Goal: Communication & Community: Ask a question

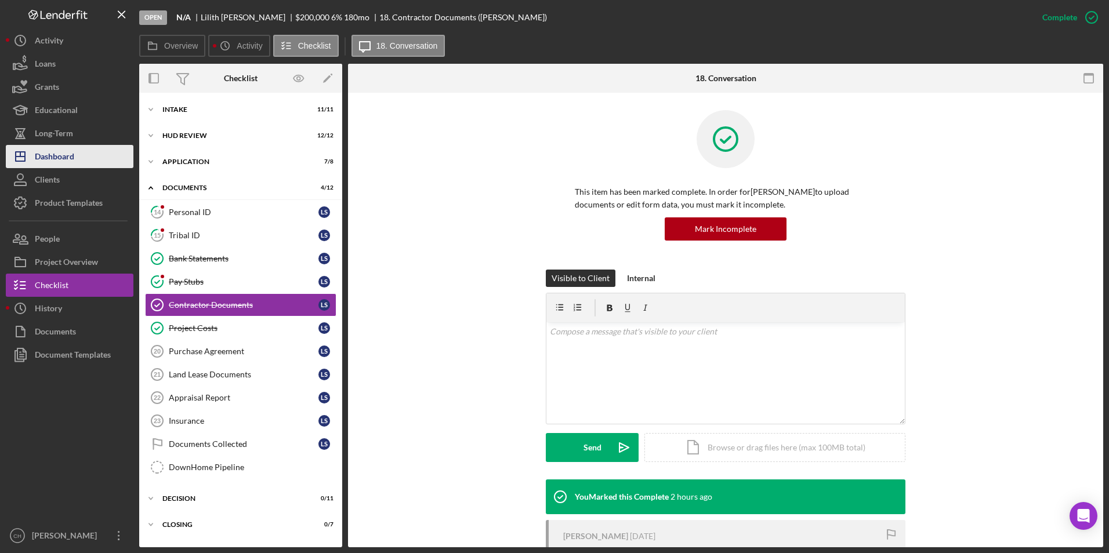
click at [56, 153] on div "Dashboard" at bounding box center [54, 158] width 39 height 26
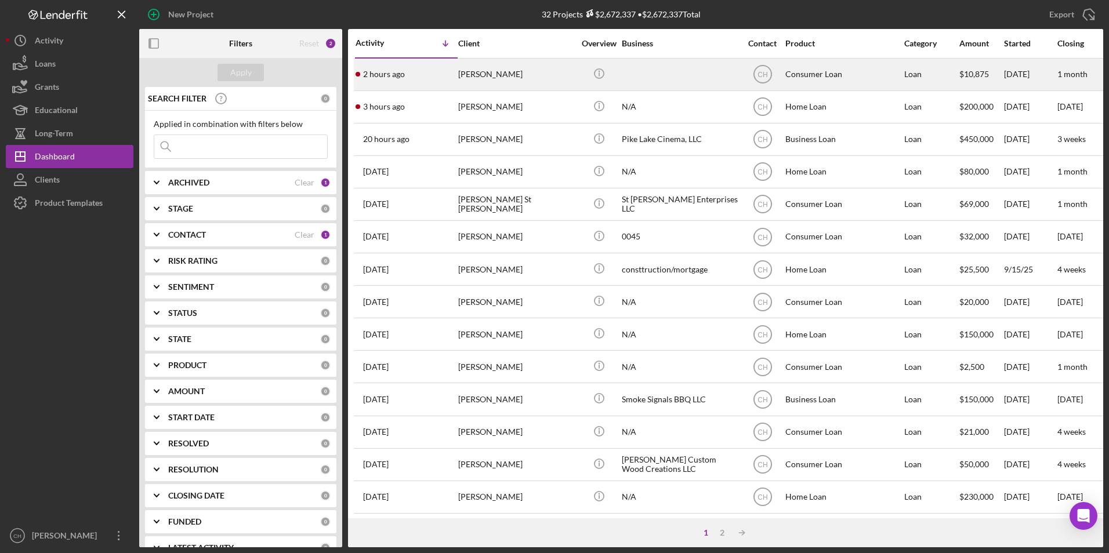
click at [484, 74] on div "William Poupart" at bounding box center [516, 74] width 116 height 31
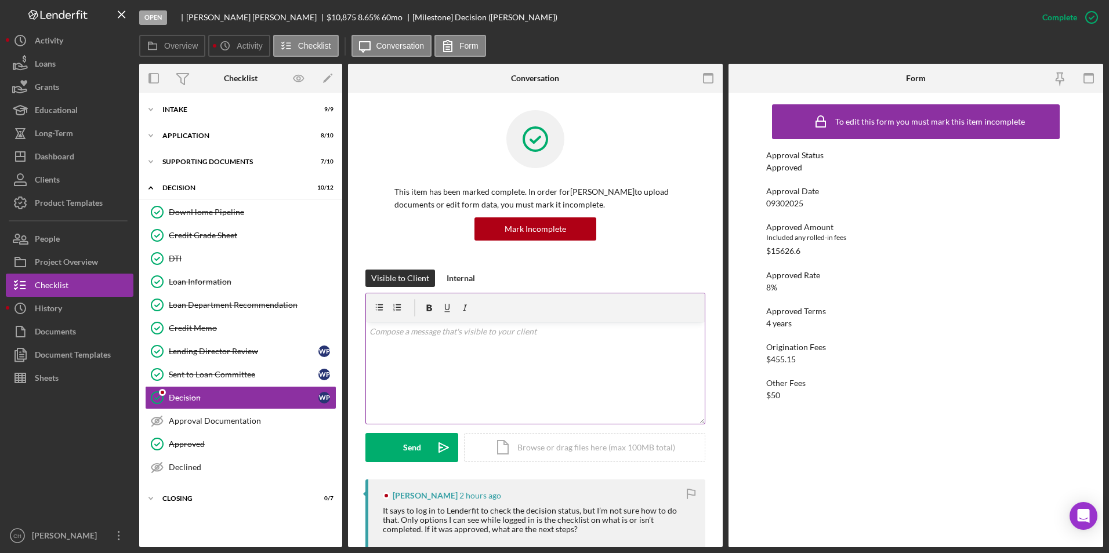
click at [436, 339] on div "v Color teal Color pink Remove color Add row above Add row below Add column bef…" at bounding box center [535, 373] width 339 height 102
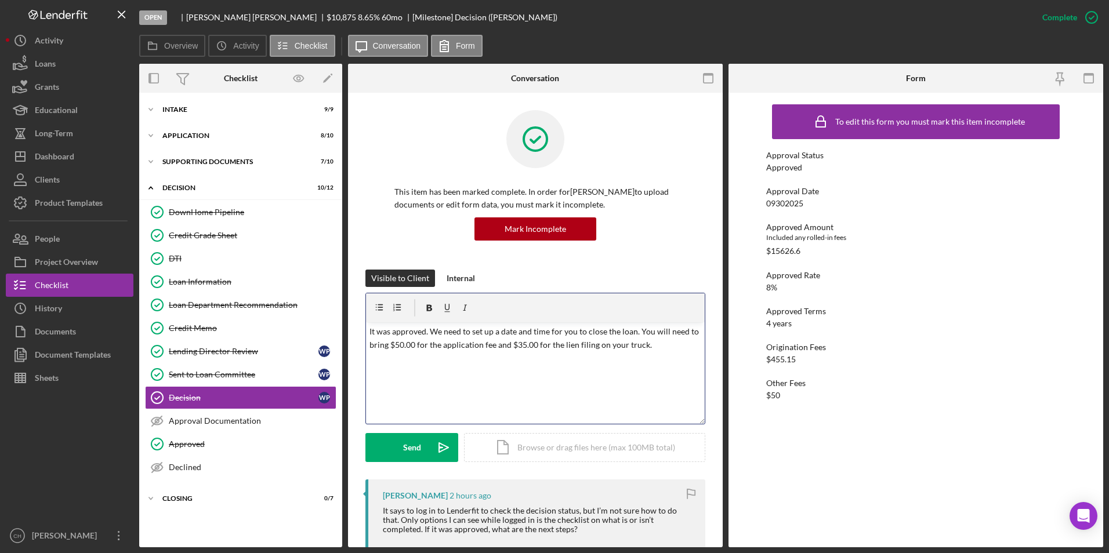
click at [648, 346] on p "It was approved. We need to set up a date and time for you to close the loan. Y…" at bounding box center [535, 338] width 332 height 26
click at [398, 443] on button "Send Icon/icon-invite-send" at bounding box center [411, 447] width 93 height 29
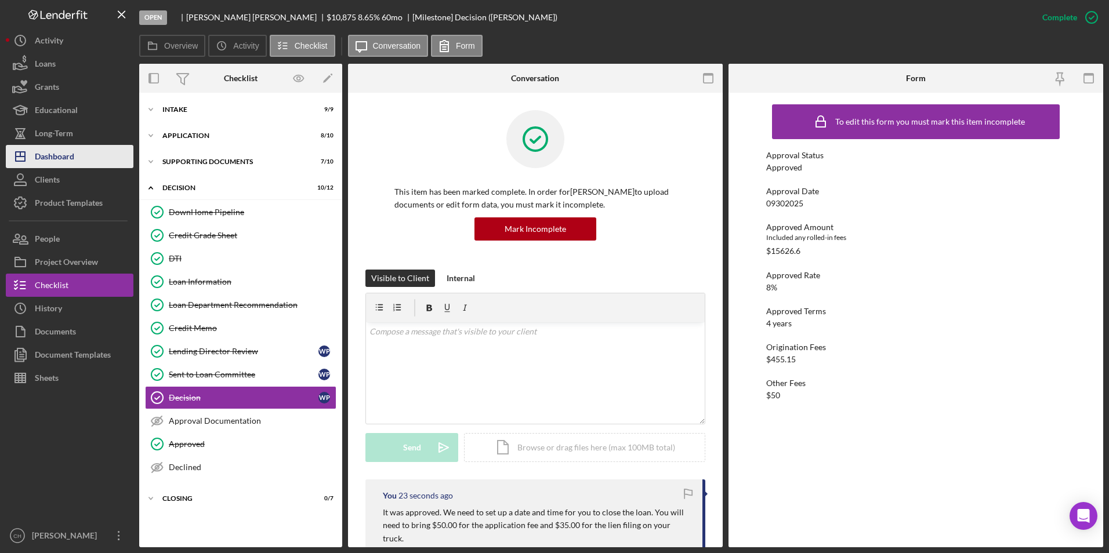
click at [59, 160] on div "Dashboard" at bounding box center [54, 158] width 39 height 26
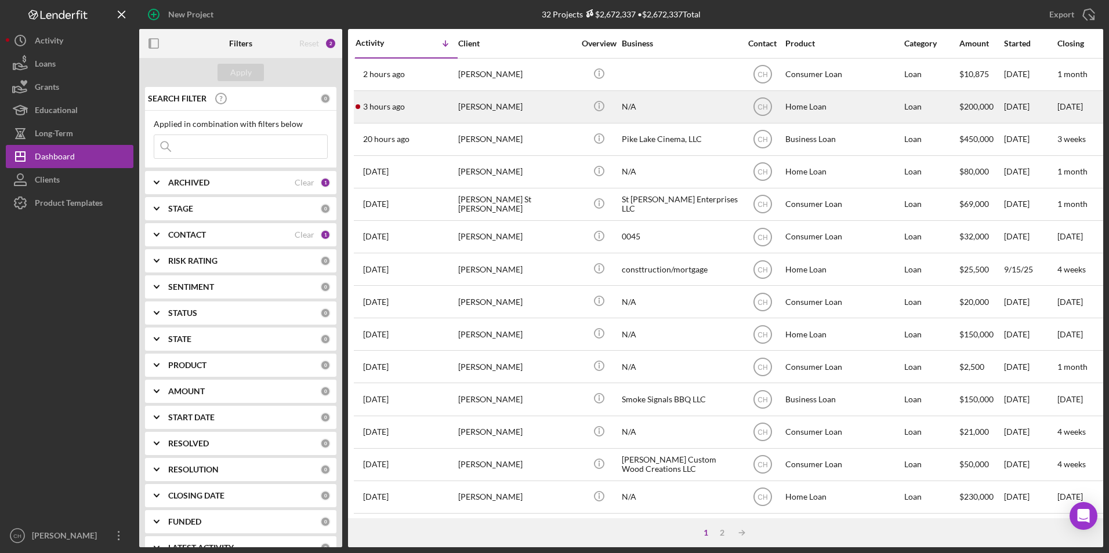
click at [499, 111] on div "Lilith Schuman" at bounding box center [516, 107] width 116 height 31
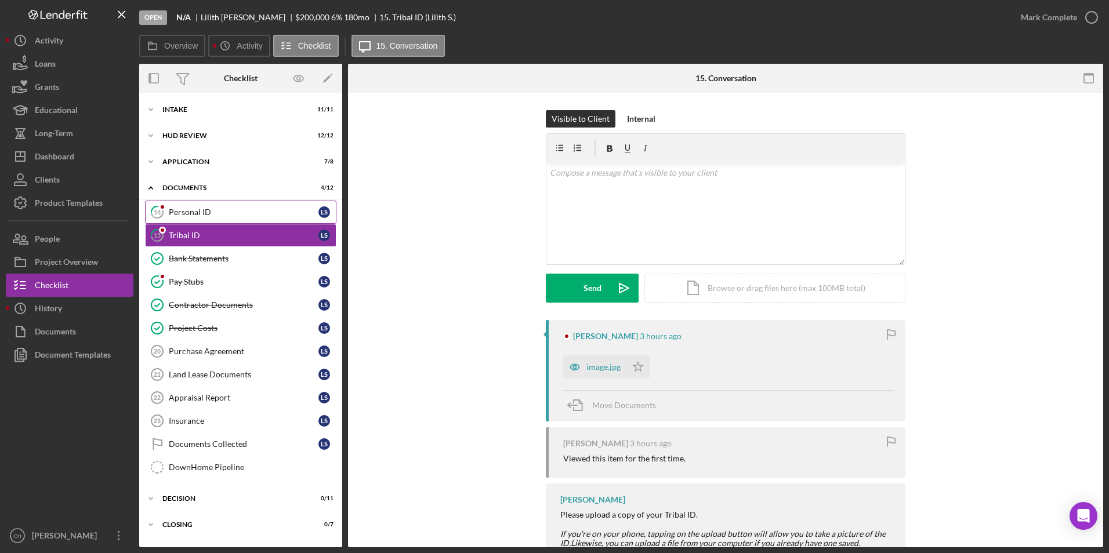
click at [215, 209] on div "Personal ID" at bounding box center [244, 212] width 150 height 9
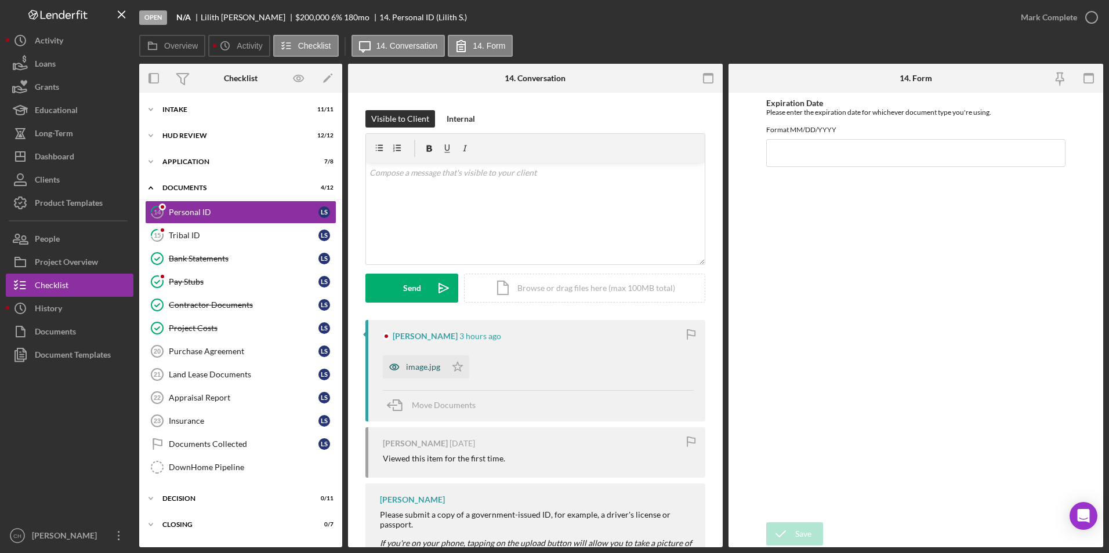
click at [417, 365] on div "image.jpg" at bounding box center [423, 367] width 34 height 9
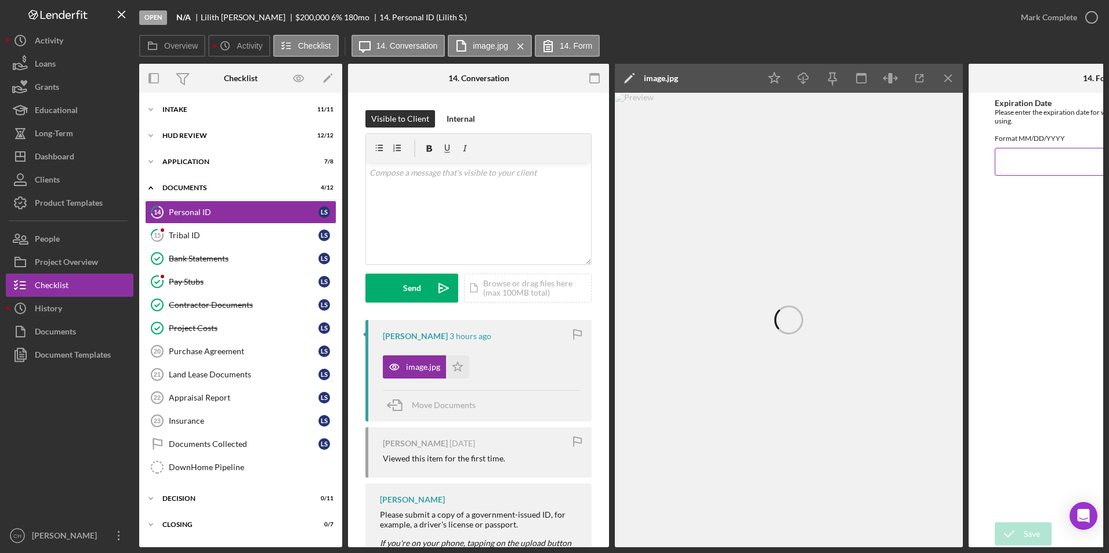
click at [1007, 165] on input "Expiration Date" at bounding box center [1099, 162] width 209 height 28
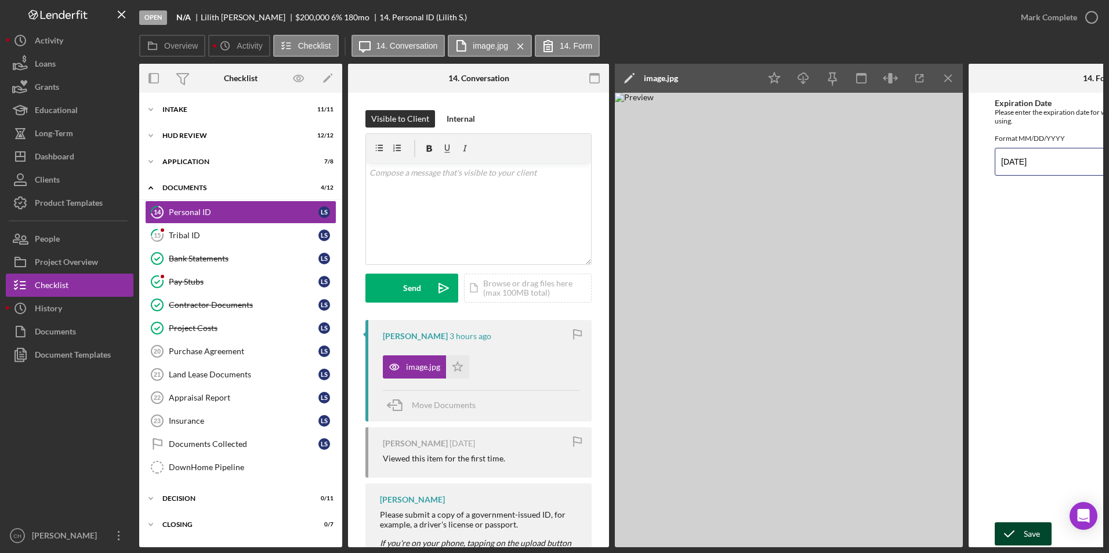
type input "10/08/2025"
click at [1016, 534] on icon "submit" at bounding box center [1009, 534] width 29 height 29
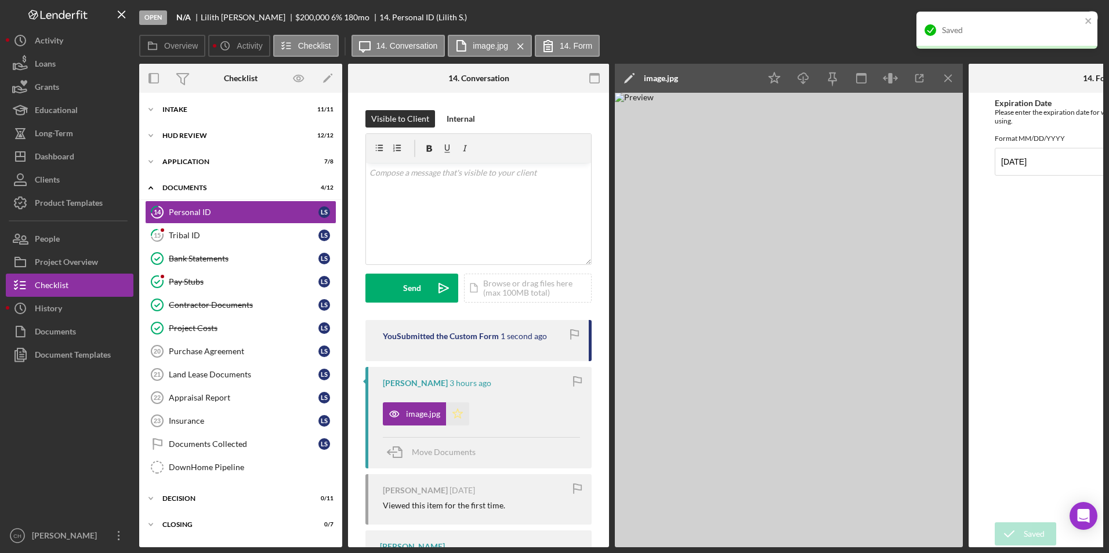
click at [459, 410] on icon "Icon/Star" at bounding box center [457, 414] width 23 height 23
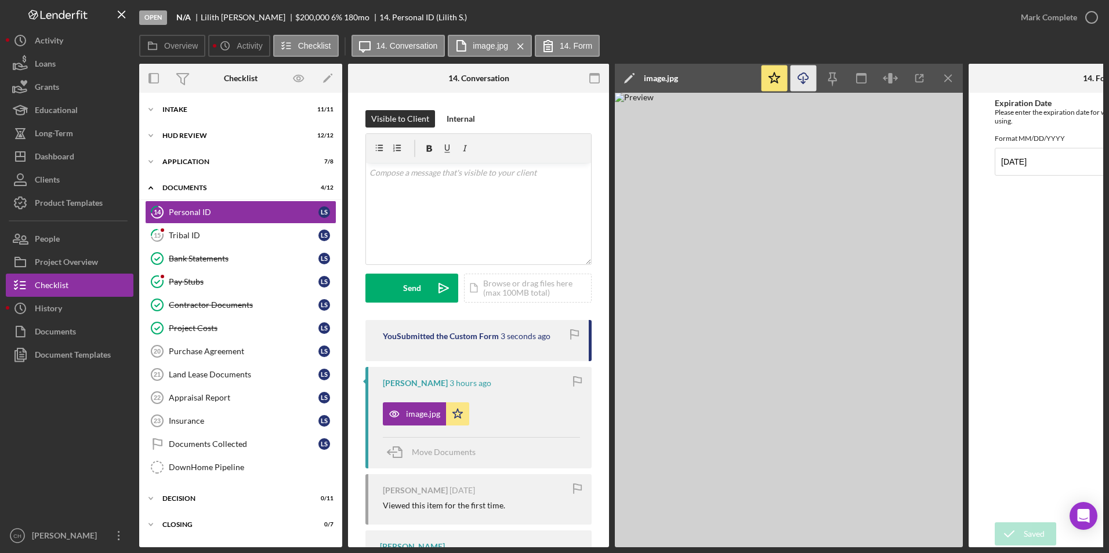
click at [798, 72] on icon "Icon/Download" at bounding box center [804, 79] width 26 height 26
click at [1065, 18] on div "Mark Complete" at bounding box center [1049, 17] width 56 height 23
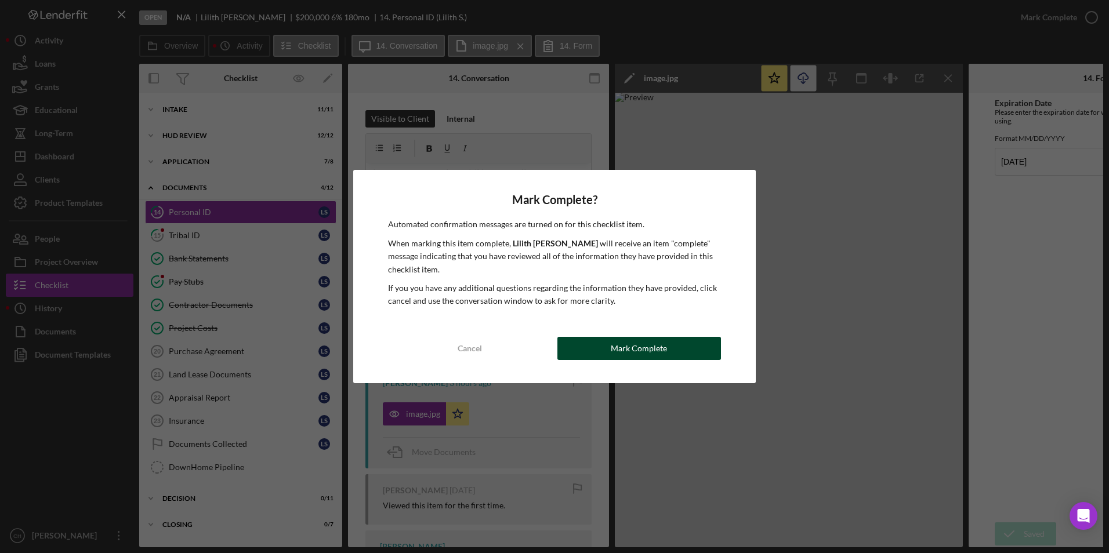
click at [639, 352] on div "Mark Complete" at bounding box center [639, 348] width 56 height 23
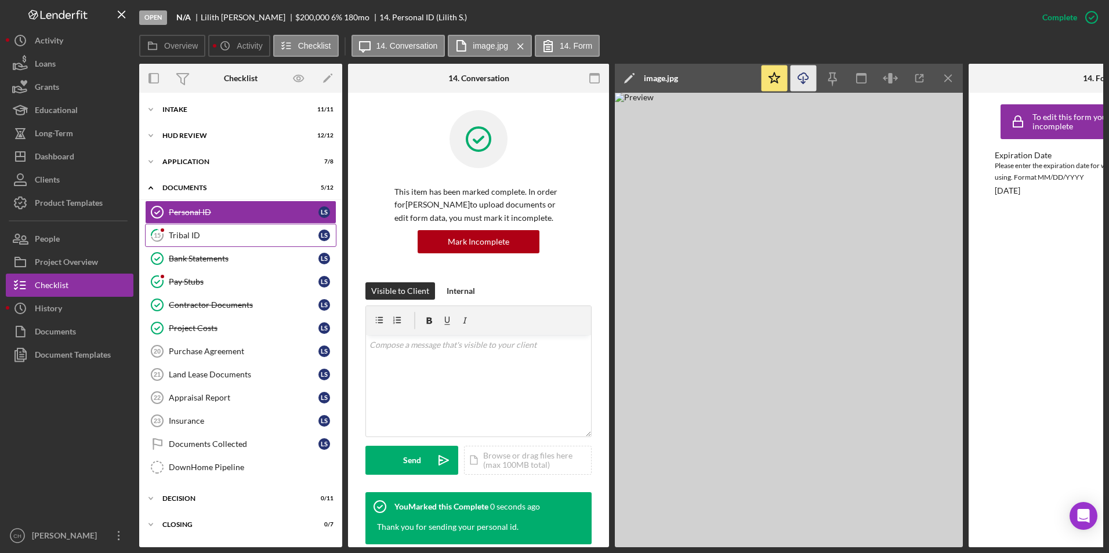
click at [190, 231] on div "Tribal ID" at bounding box center [244, 235] width 150 height 9
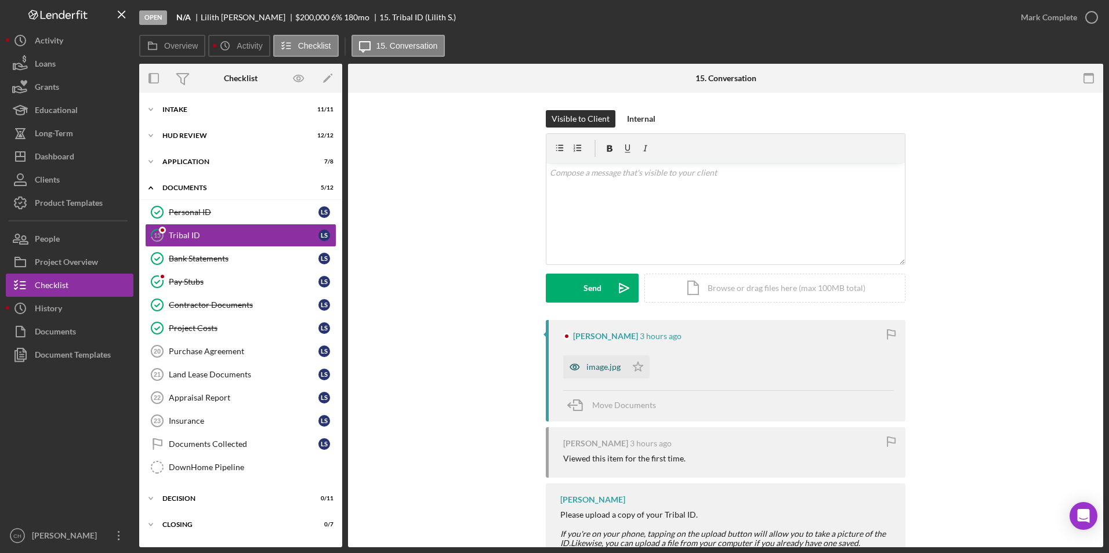
click at [600, 367] on div "image.jpg" at bounding box center [603, 367] width 34 height 9
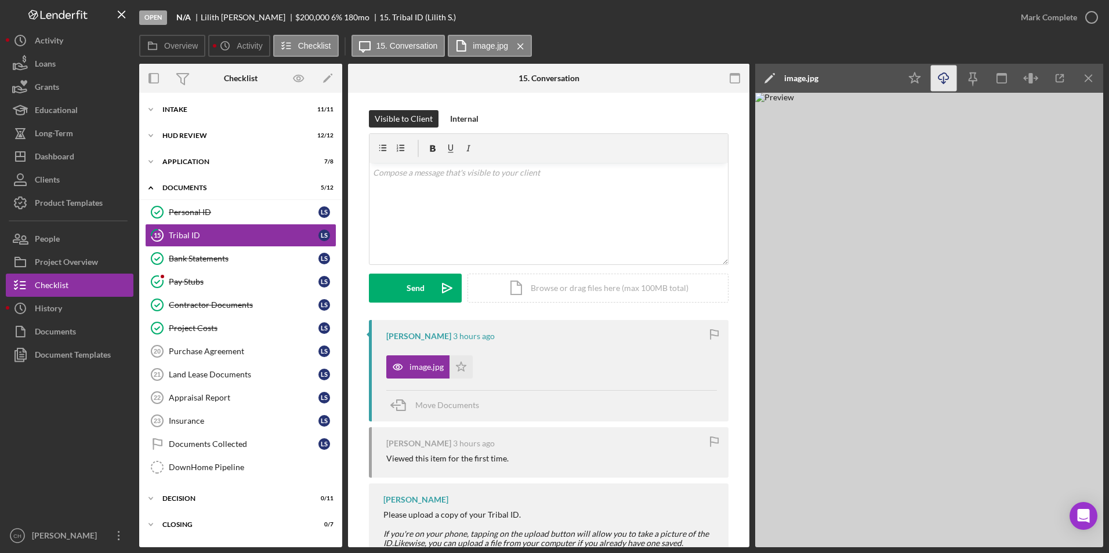
click at [941, 81] on icon "Icon/Download" at bounding box center [944, 79] width 26 height 26
click at [1063, 19] on div "Mark Complete" at bounding box center [1049, 17] width 56 height 23
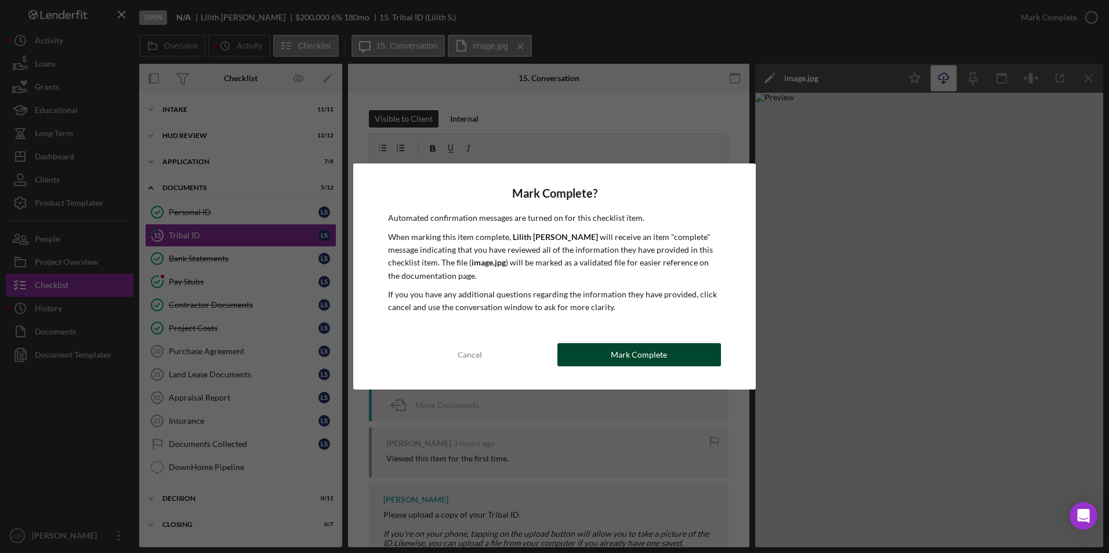
click at [687, 365] on button "Mark Complete" at bounding box center [639, 354] width 164 height 23
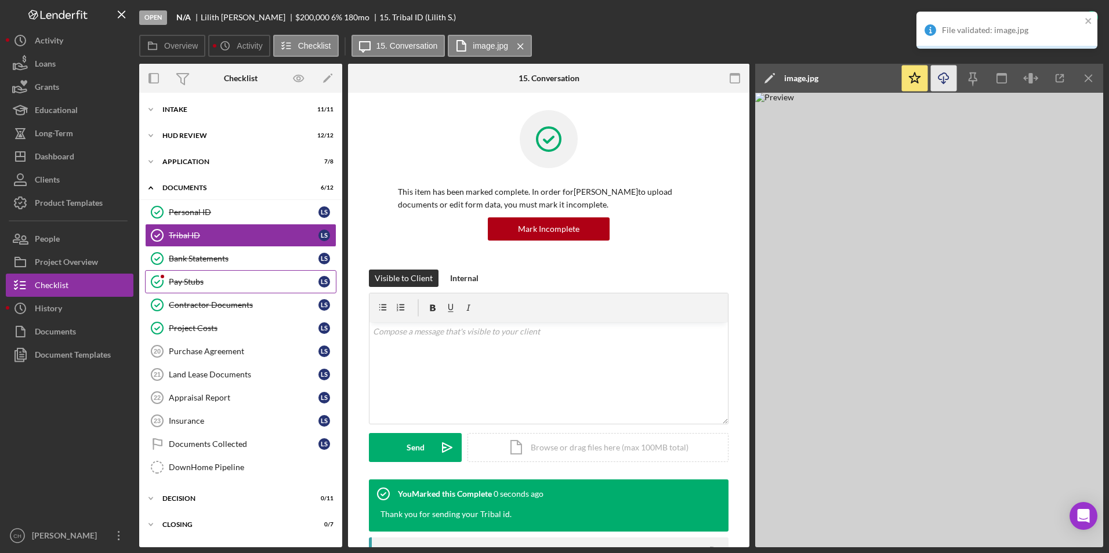
click at [189, 284] on div "Pay Stubs" at bounding box center [244, 281] width 150 height 9
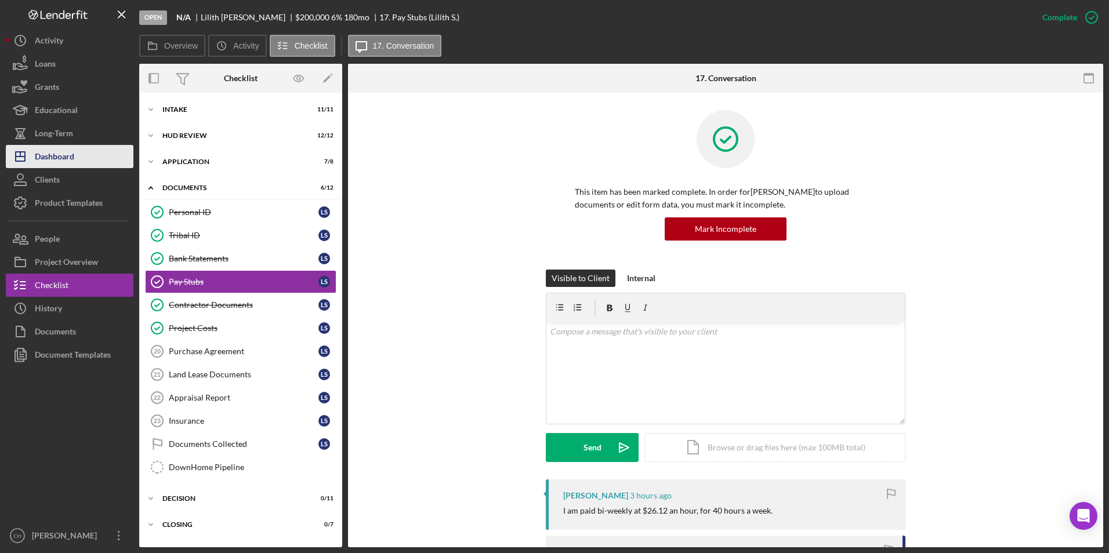
click at [80, 159] on button "Icon/Dashboard Dashboard" at bounding box center [70, 156] width 128 height 23
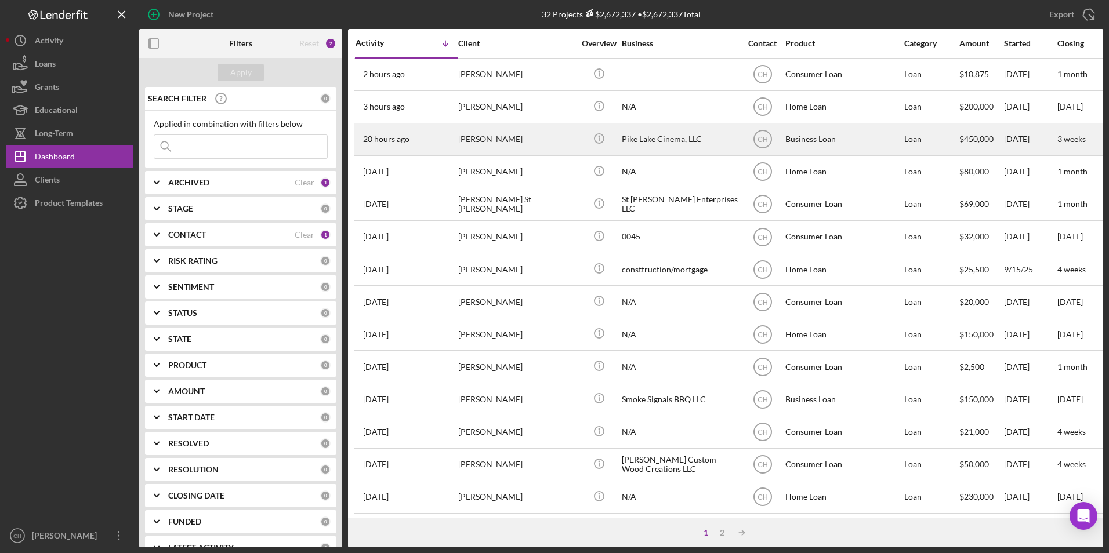
click at [459, 144] on div "[PERSON_NAME]" at bounding box center [516, 139] width 116 height 31
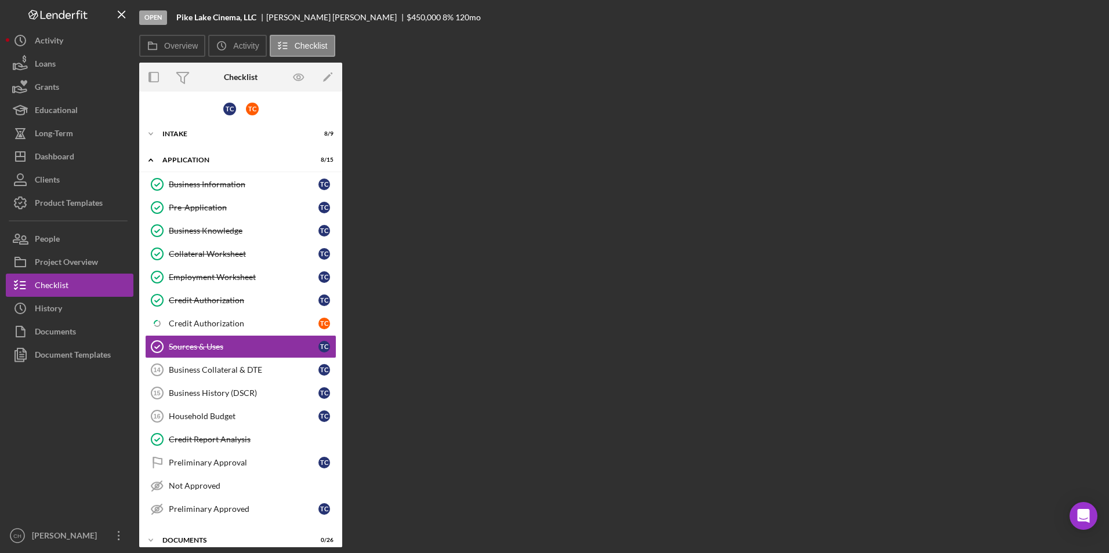
scroll to position [27, 0]
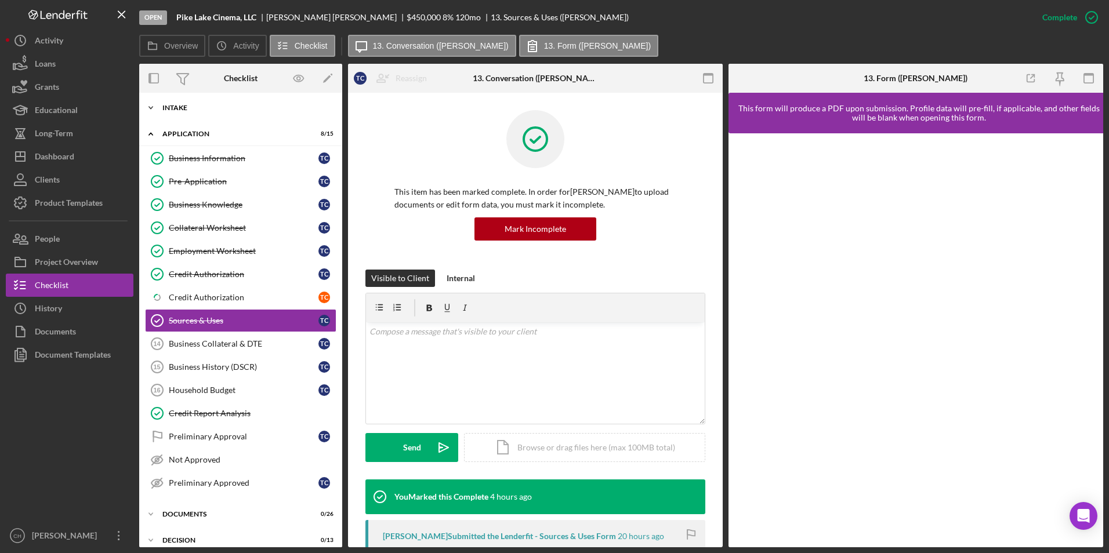
click at [162, 104] on div "Icon/Expander Intake 8 / 9" at bounding box center [240, 107] width 203 height 23
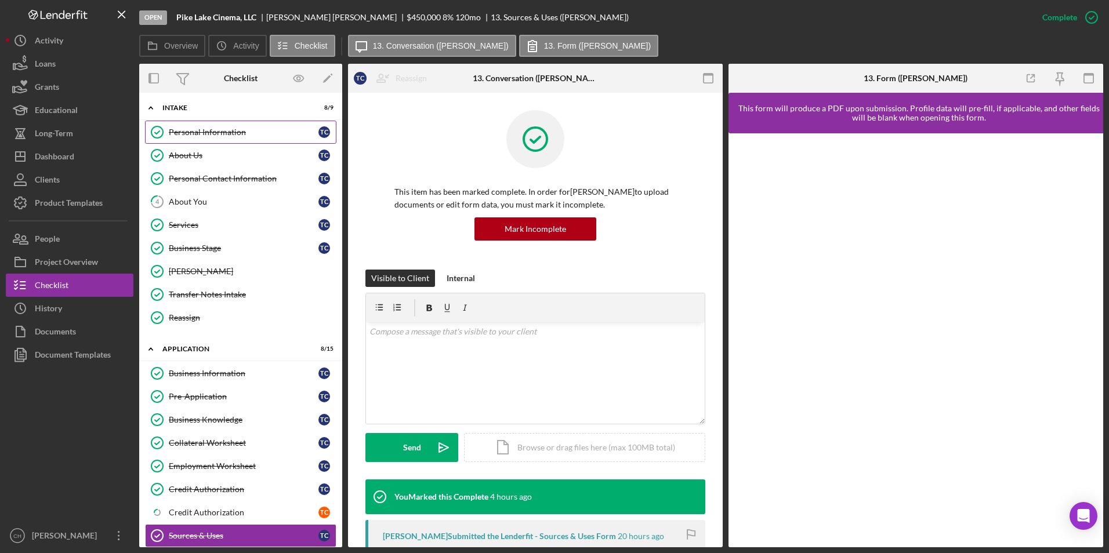
click at [194, 128] on div "Personal Information" at bounding box center [244, 132] width 150 height 9
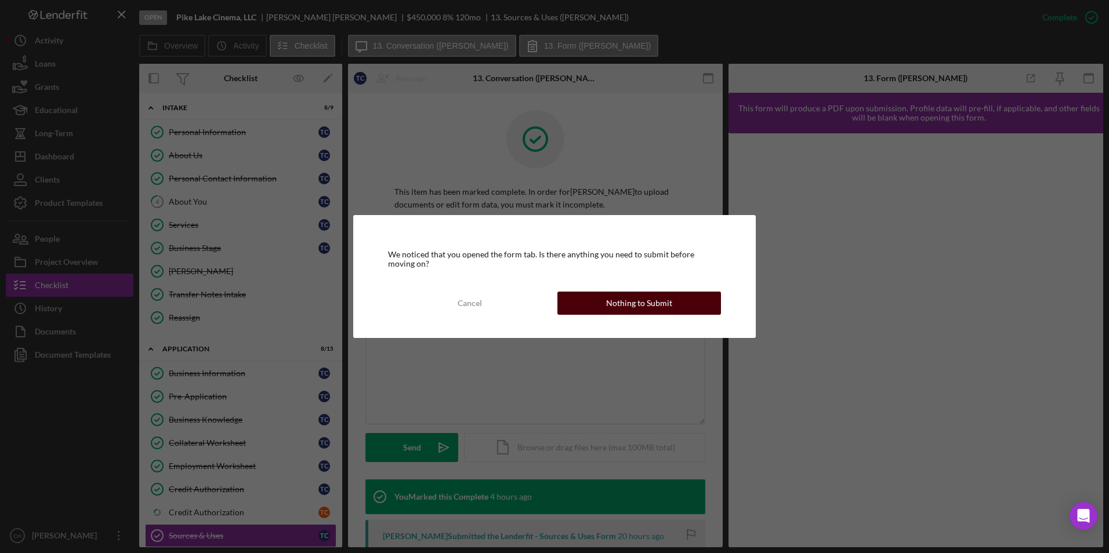
click at [618, 303] on div "Nothing to Submit" at bounding box center [639, 303] width 66 height 23
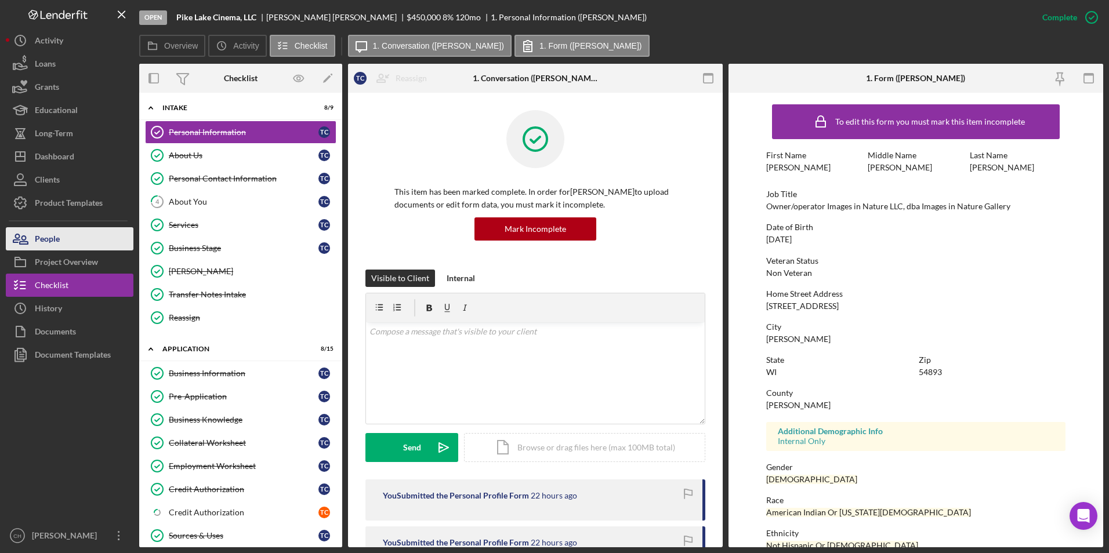
click at [81, 243] on button "People" at bounding box center [70, 238] width 128 height 23
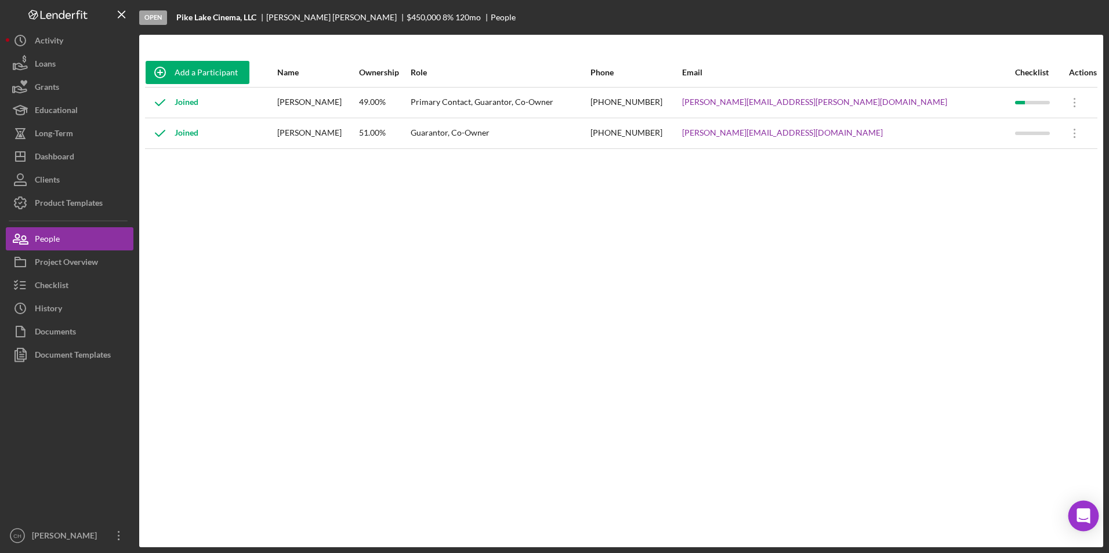
click at [1078, 514] on icon "Open Intercom Messenger" at bounding box center [1083, 516] width 15 height 15
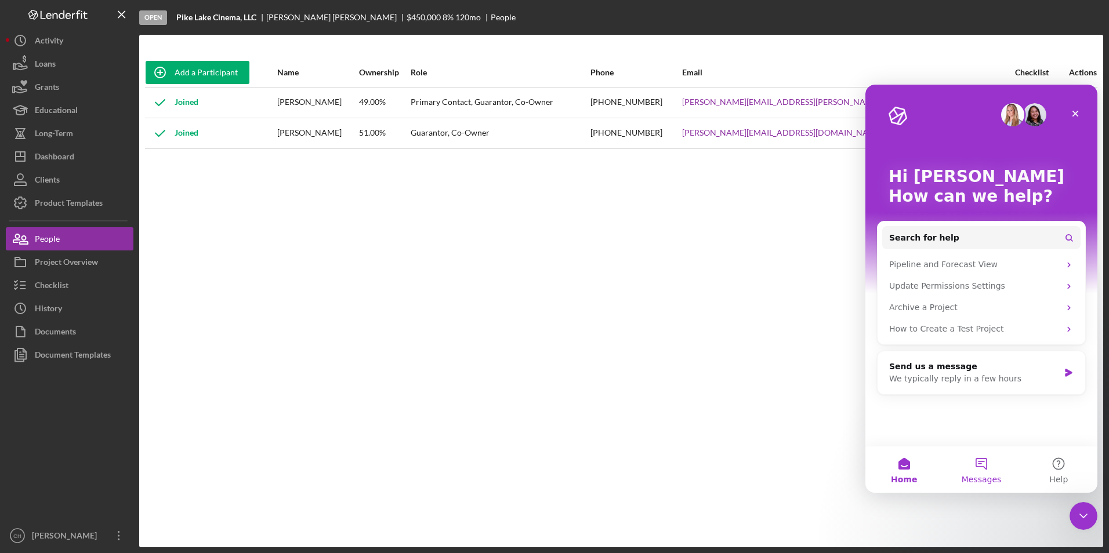
click at [980, 459] on button "Messages" at bounding box center [981, 470] width 77 height 46
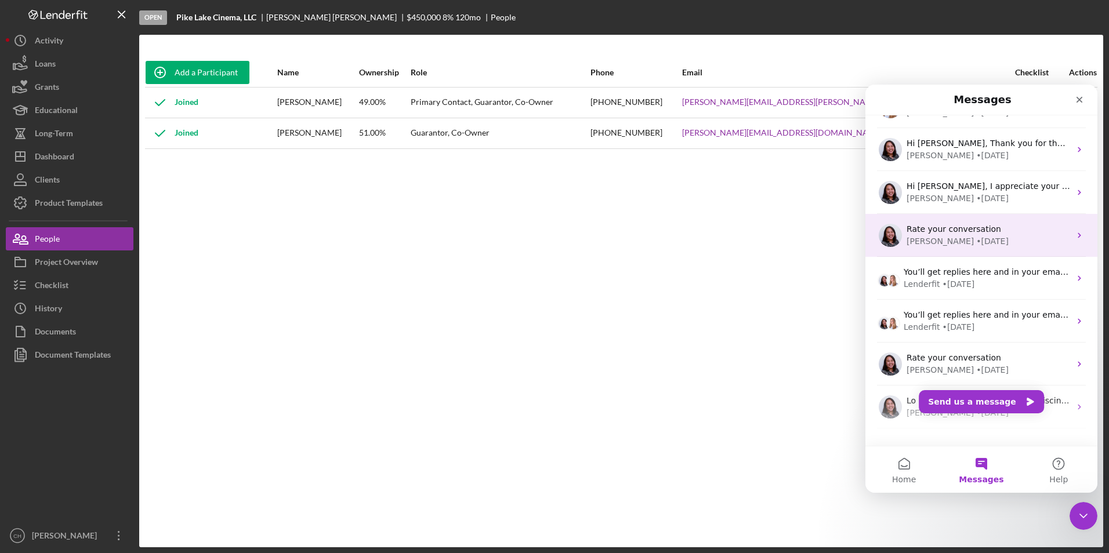
scroll to position [145, 0]
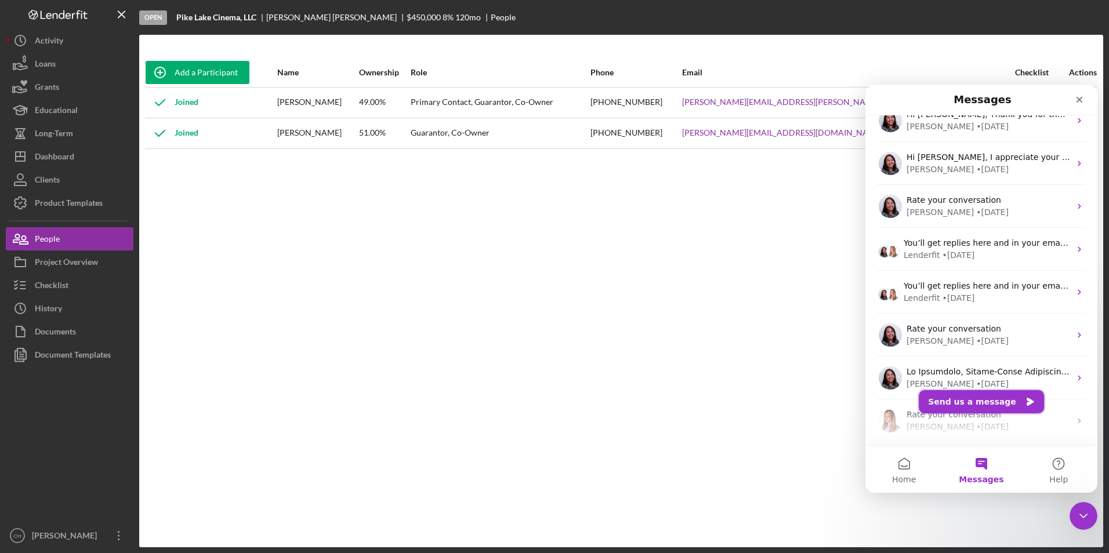
click at [956, 408] on button "Send us a message" at bounding box center [981, 401] width 125 height 23
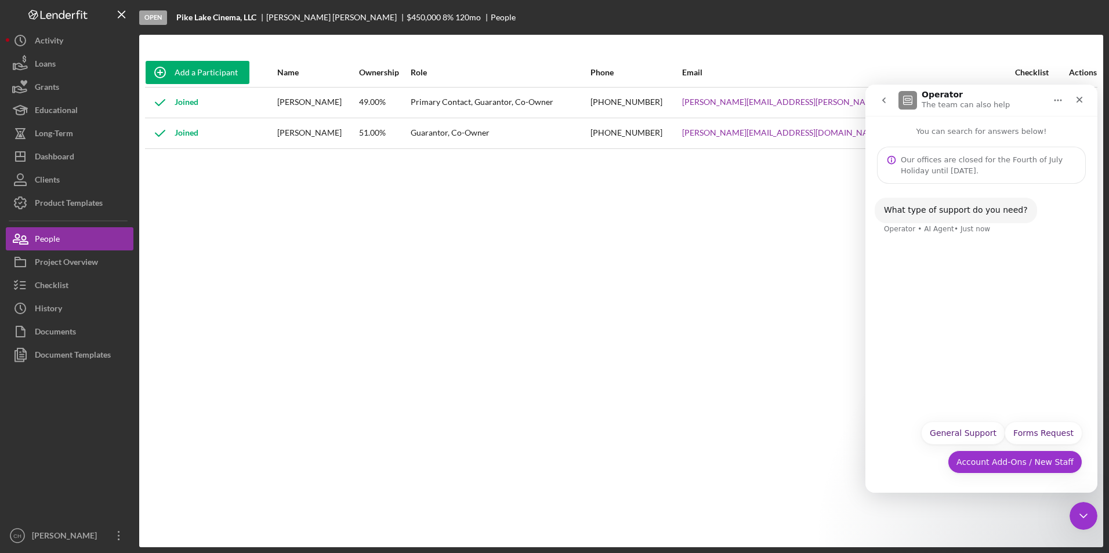
click at [992, 461] on button "Account Add-Ons / New Staff" at bounding box center [1015, 462] width 135 height 23
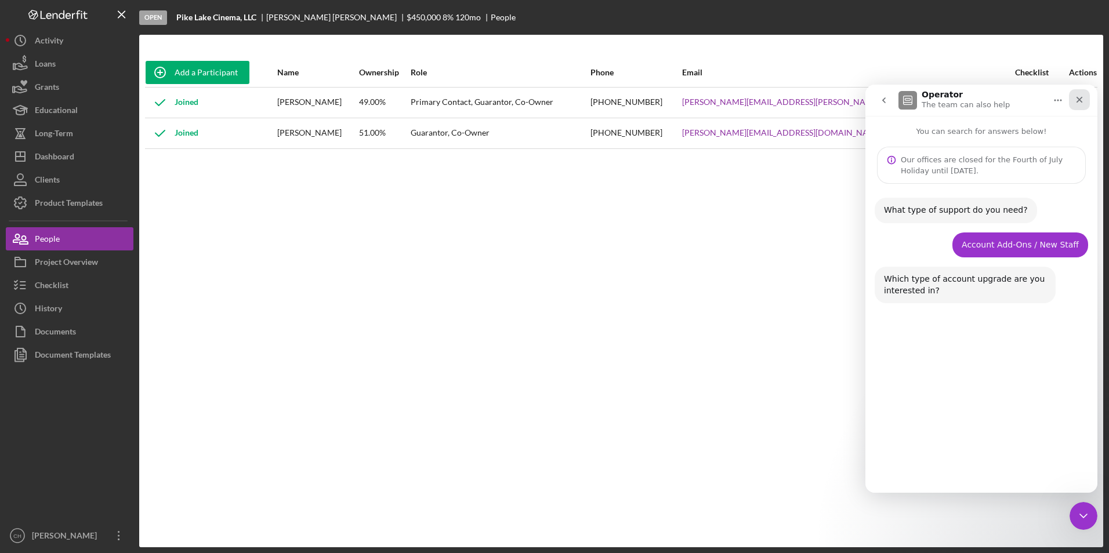
click at [1075, 102] on icon "Close" at bounding box center [1079, 99] width 9 height 9
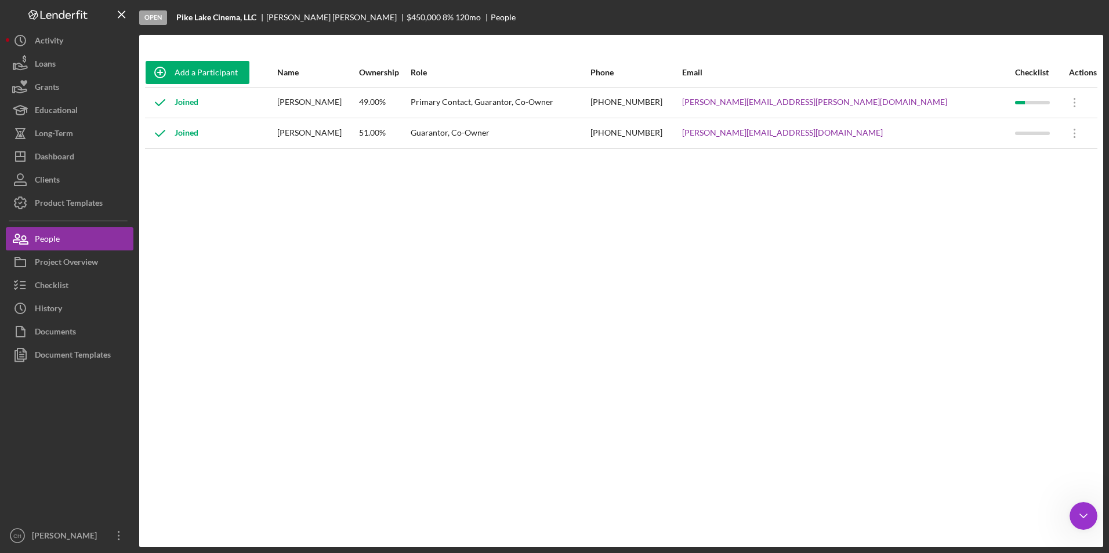
scroll to position [0, 0]
click at [1075, 510] on div "Open Intercom Messenger" at bounding box center [1082, 514] width 38 height 38
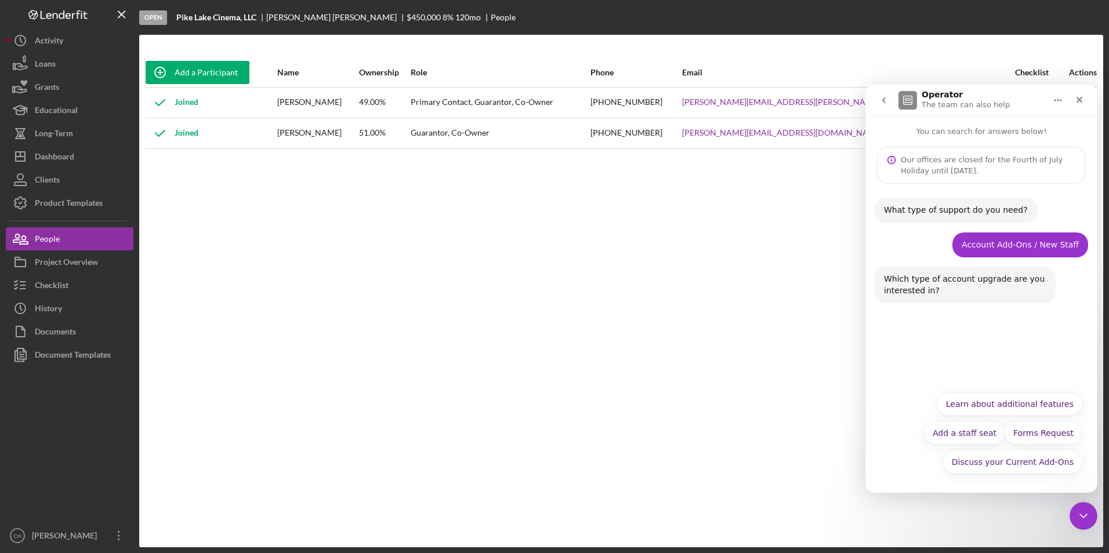
click at [912, 104] on img "Intercom messenger" at bounding box center [907, 100] width 19 height 19
click at [934, 101] on p "The team can also help" at bounding box center [966, 105] width 88 height 12
click at [998, 466] on button "Discuss your Current Add-Ons" at bounding box center [1012, 462] width 139 height 23
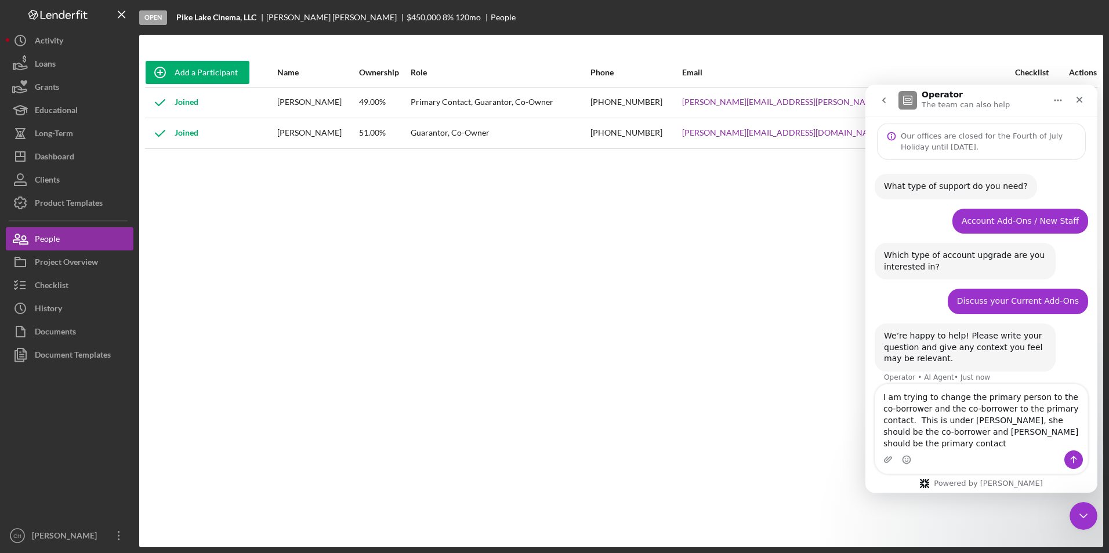
scroll to position [35, 0]
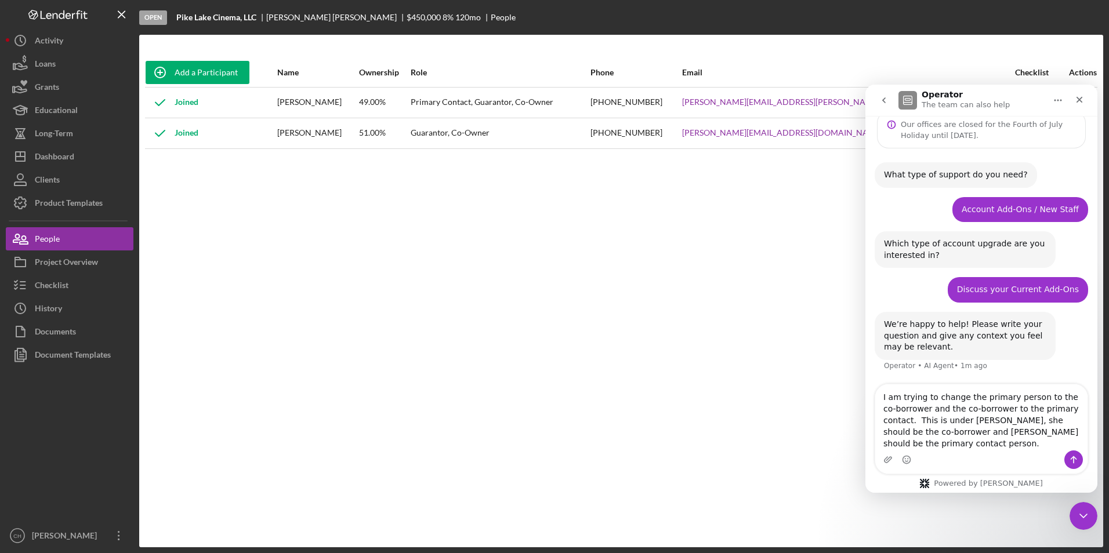
type textarea "I am trying to change the primary person to the co-borrower and the co-borrower…"
click at [1071, 461] on icon "Send a message…" at bounding box center [1073, 459] width 9 height 9
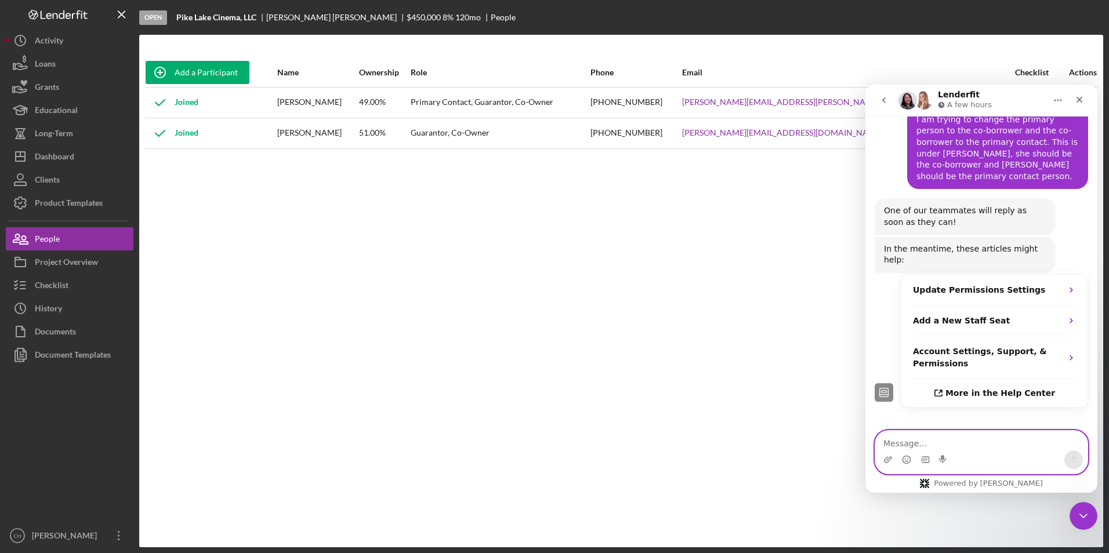
scroll to position [297, 0]
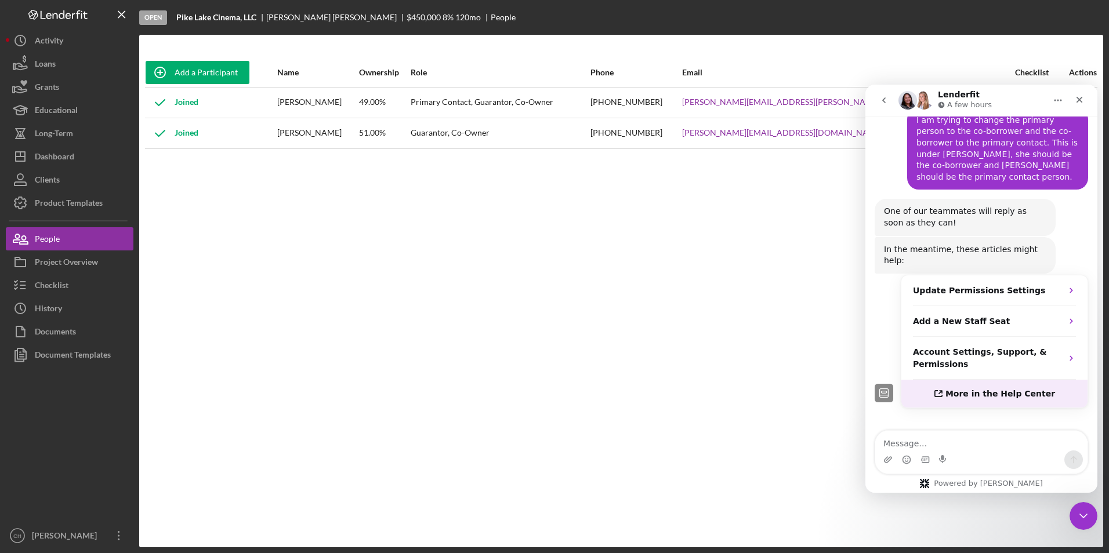
click at [1002, 389] on span "More in the Help Center" at bounding box center [1000, 394] width 110 height 10
click at [1077, 97] on icon "Close" at bounding box center [1079, 100] width 6 height 6
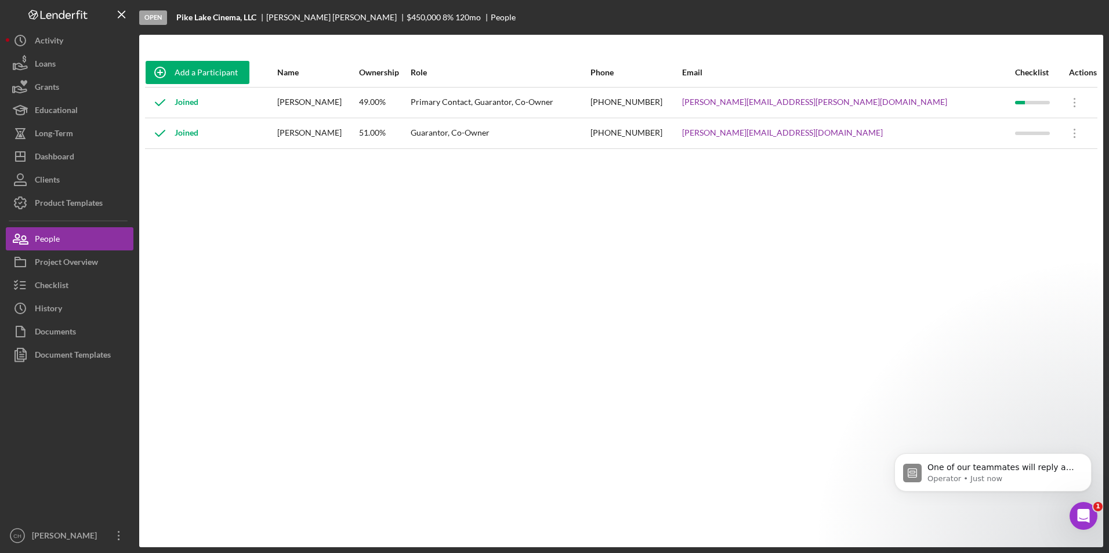
scroll to position [0, 0]
click at [1065, 137] on icon "Icon/Overflow" at bounding box center [1074, 133] width 29 height 29
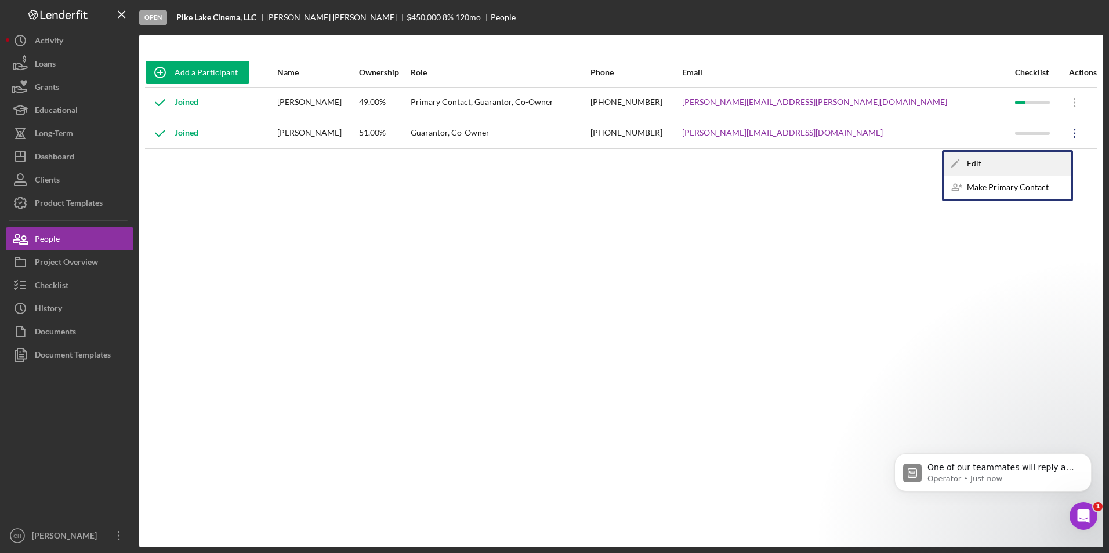
click at [997, 157] on div "Icon/Edit Edit" at bounding box center [1008, 164] width 128 height 24
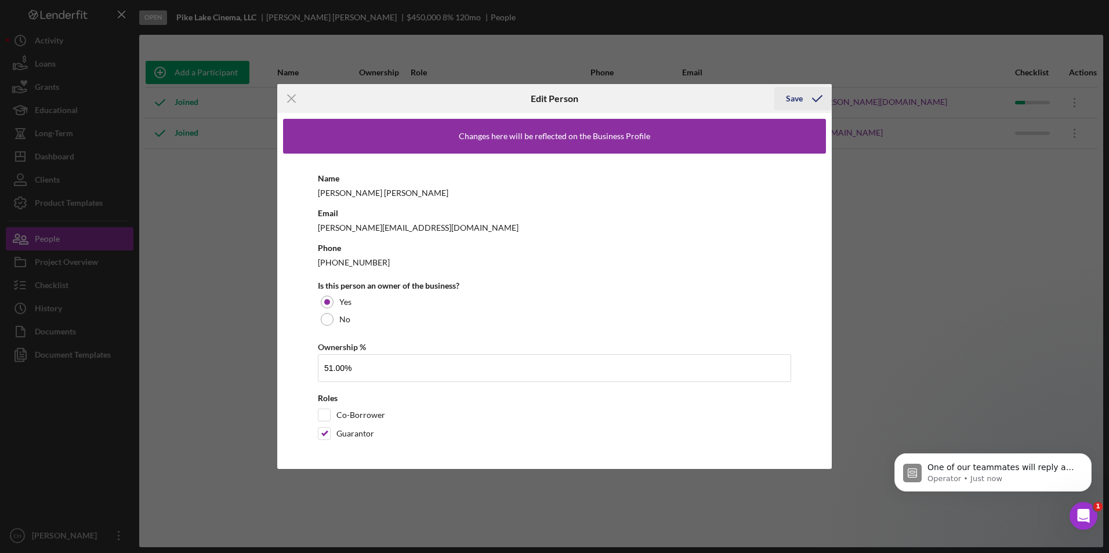
click at [791, 100] on div "Save" at bounding box center [794, 98] width 17 height 23
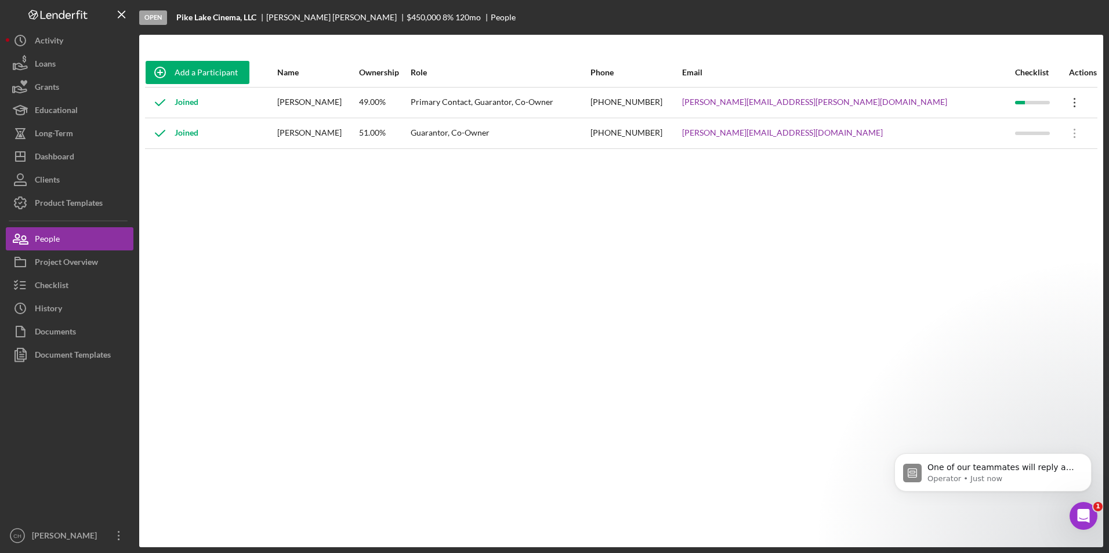
click at [1060, 102] on icon "Icon/Overflow" at bounding box center [1074, 102] width 29 height 29
click at [967, 138] on div "Icon/Edit Edit" at bounding box center [1008, 133] width 128 height 24
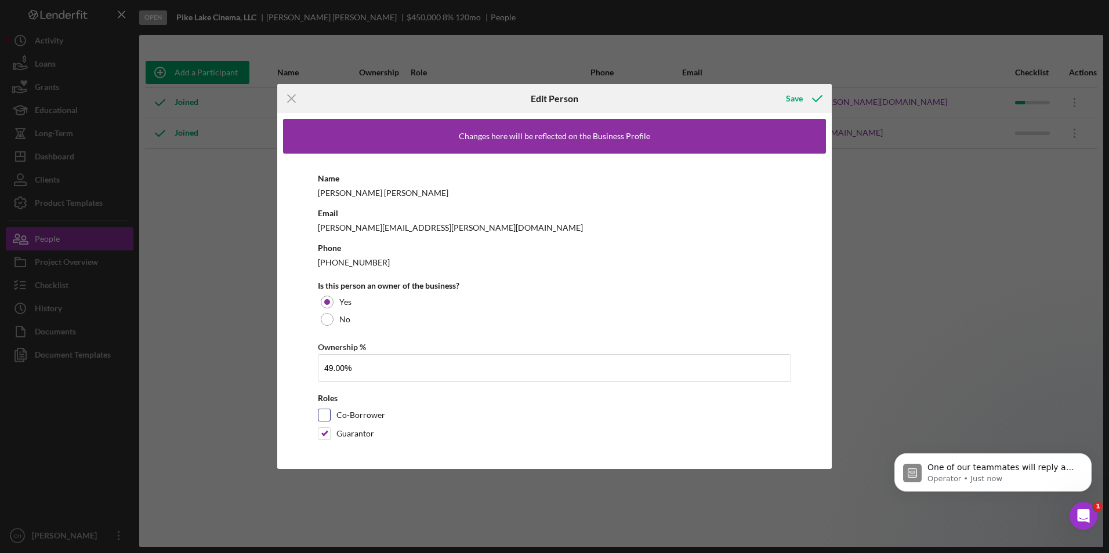
click at [325, 416] on input "Co-Borrower" at bounding box center [324, 415] width 12 height 12
checkbox input "true"
click at [325, 434] on input "Guarantor" at bounding box center [324, 434] width 12 height 12
checkbox input "false"
click at [783, 105] on button "Save" at bounding box center [802, 98] width 57 height 23
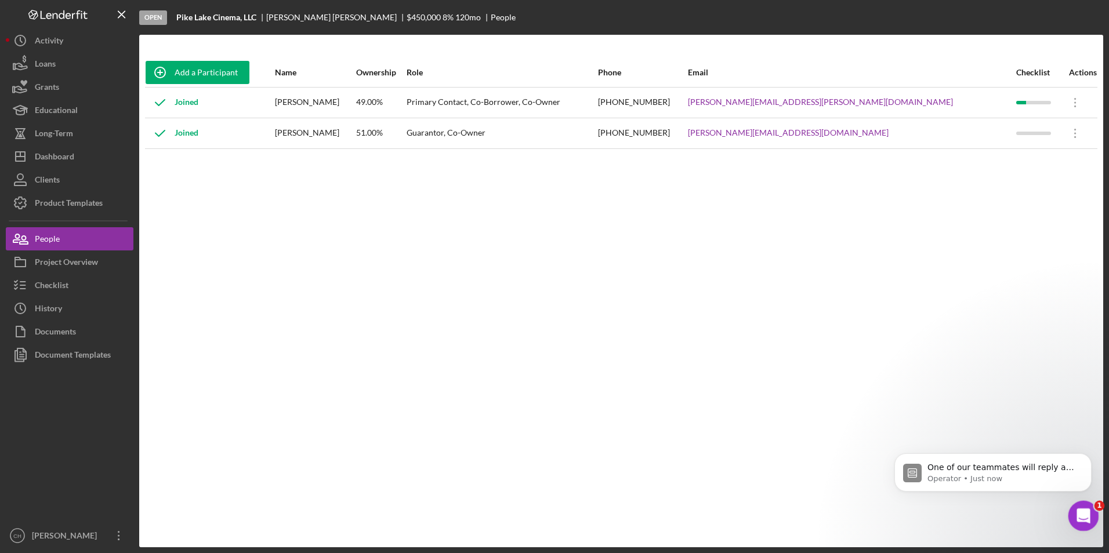
click at [1076, 504] on div "Open Intercom Messenger" at bounding box center [1082, 514] width 38 height 38
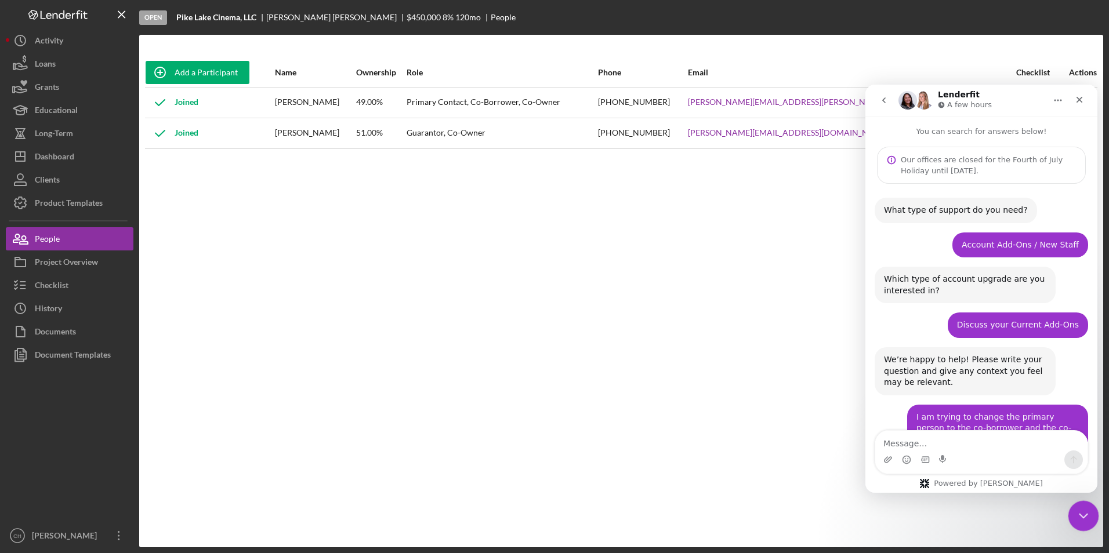
scroll to position [316, 0]
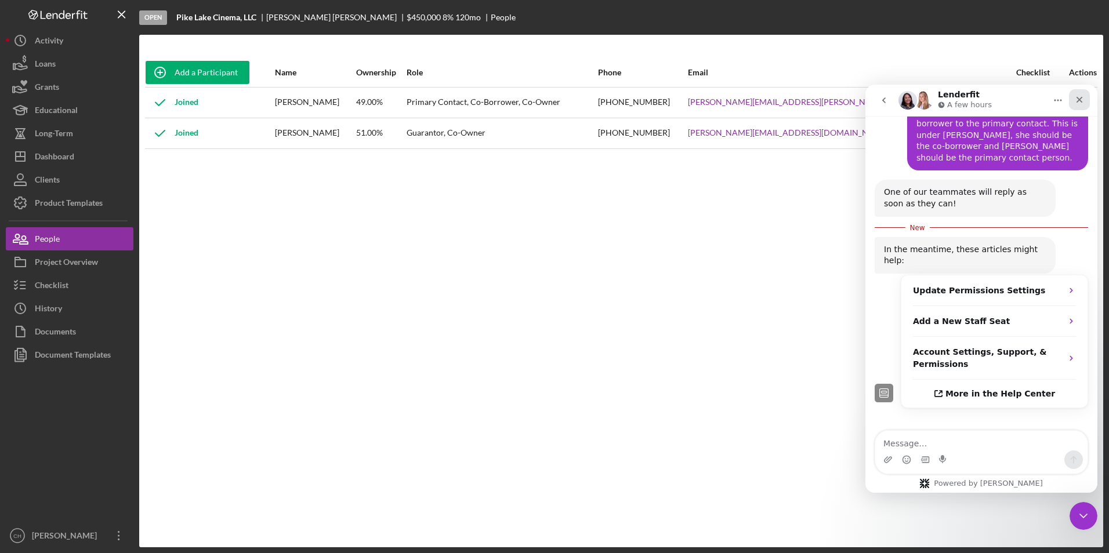
click at [1079, 100] on icon "Close" at bounding box center [1079, 100] width 6 height 6
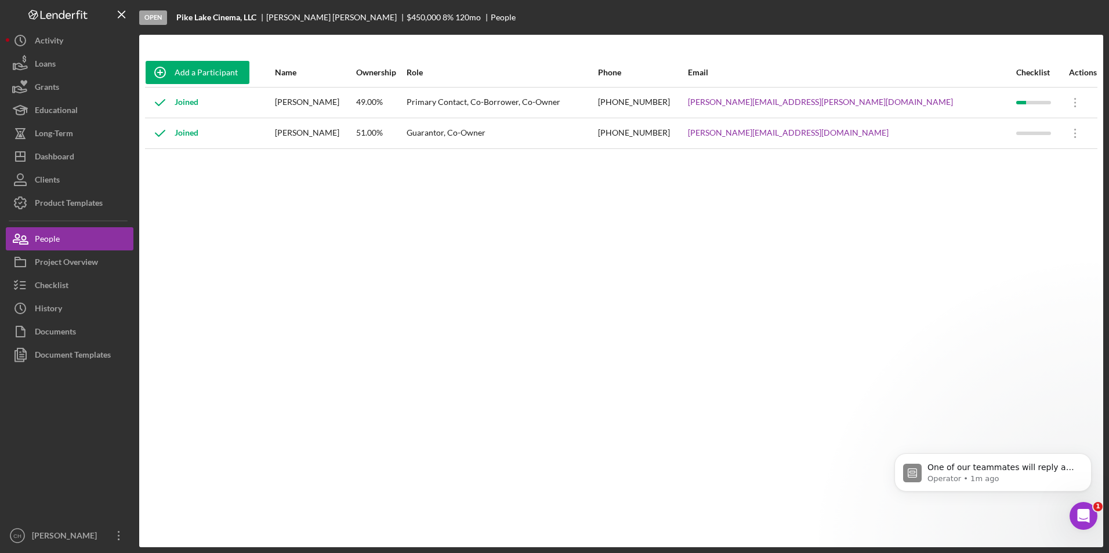
scroll to position [0, 0]
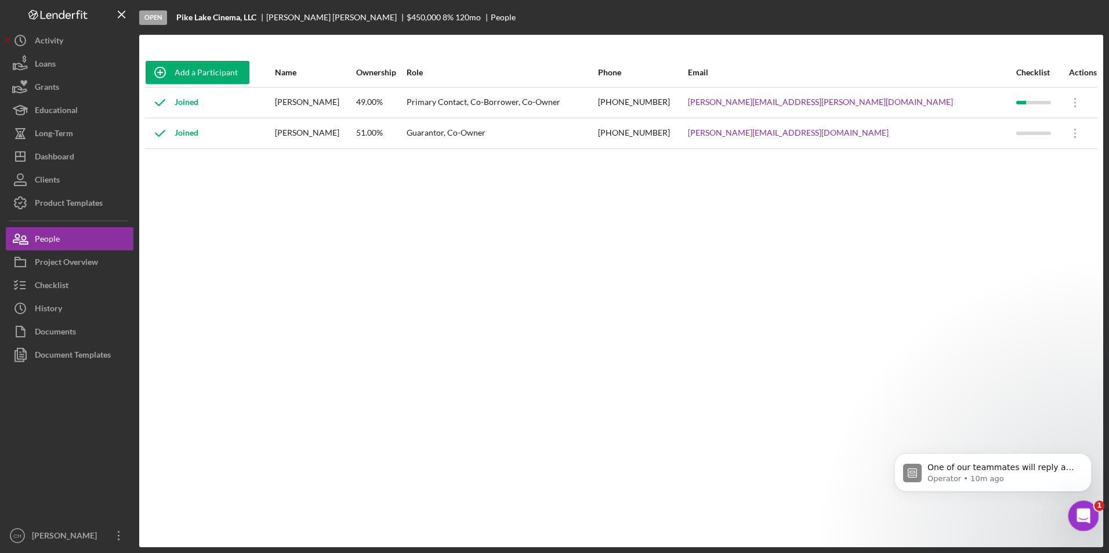
click at [1092, 511] on div "Open Intercom Messenger" at bounding box center [1082, 514] width 38 height 38
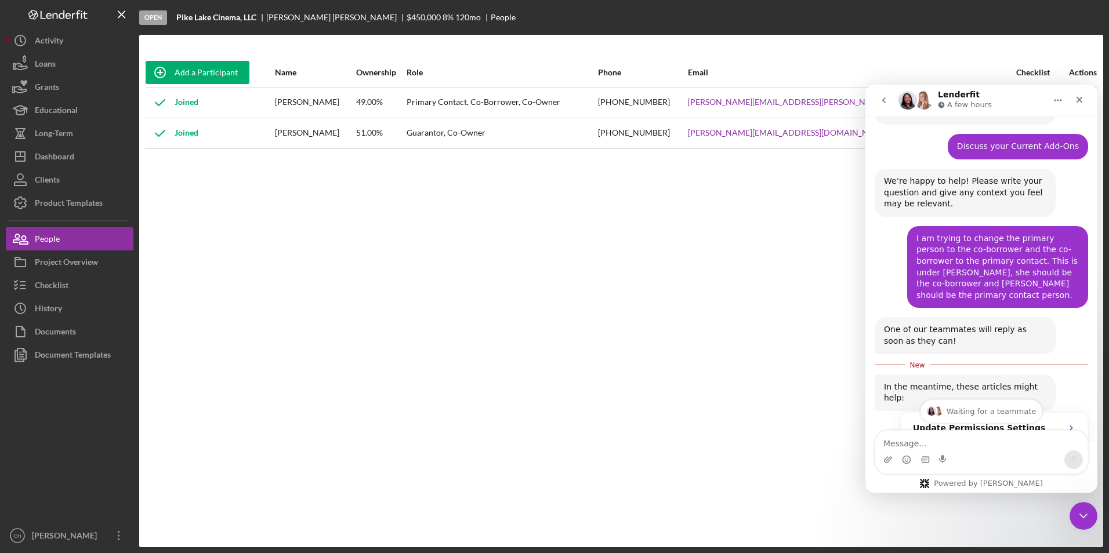
scroll to position [174, 0]
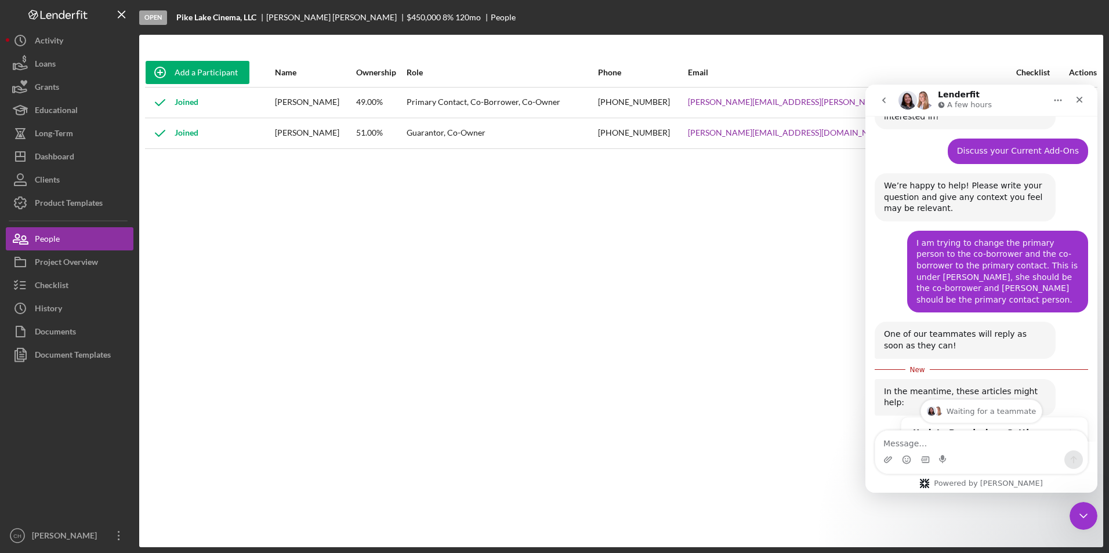
click at [1064, 99] on button "Home" at bounding box center [1058, 100] width 22 height 22
click at [1075, 99] on icon "Close" at bounding box center [1079, 99] width 9 height 9
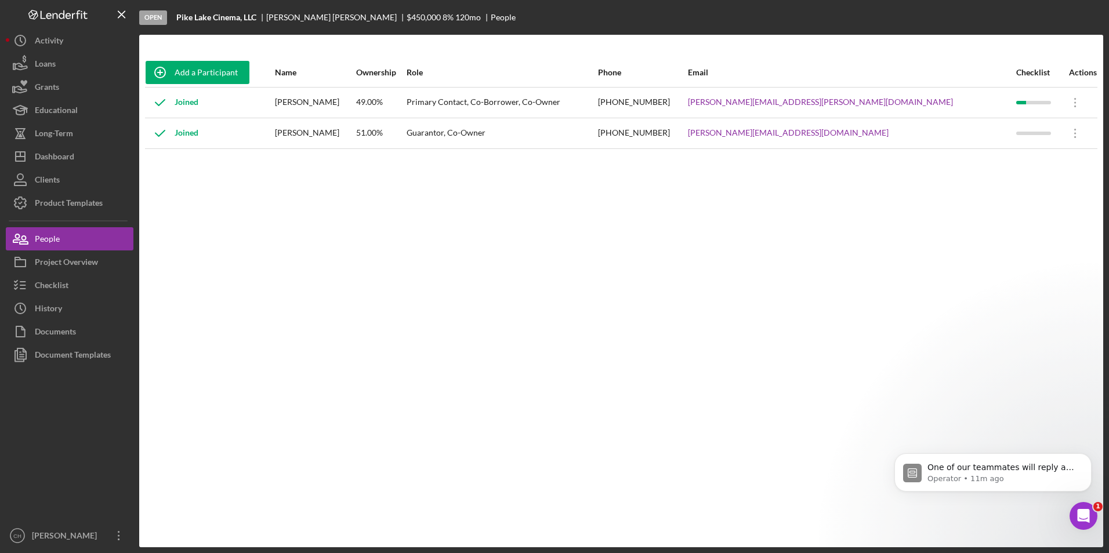
scroll to position [0, 0]
click at [1092, 510] on div "Open Intercom Messenger" at bounding box center [1082, 514] width 38 height 38
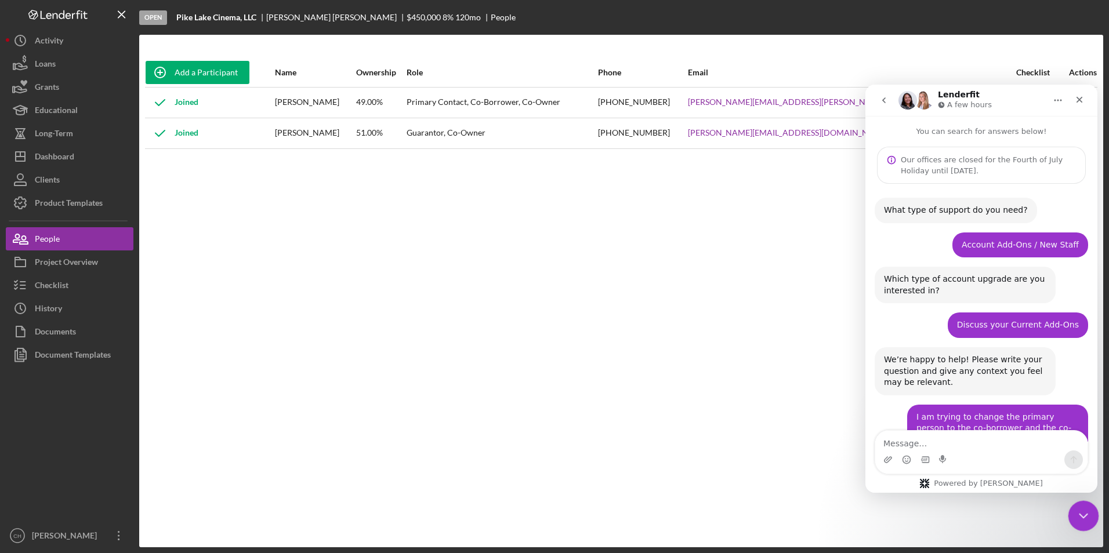
scroll to position [316, 0]
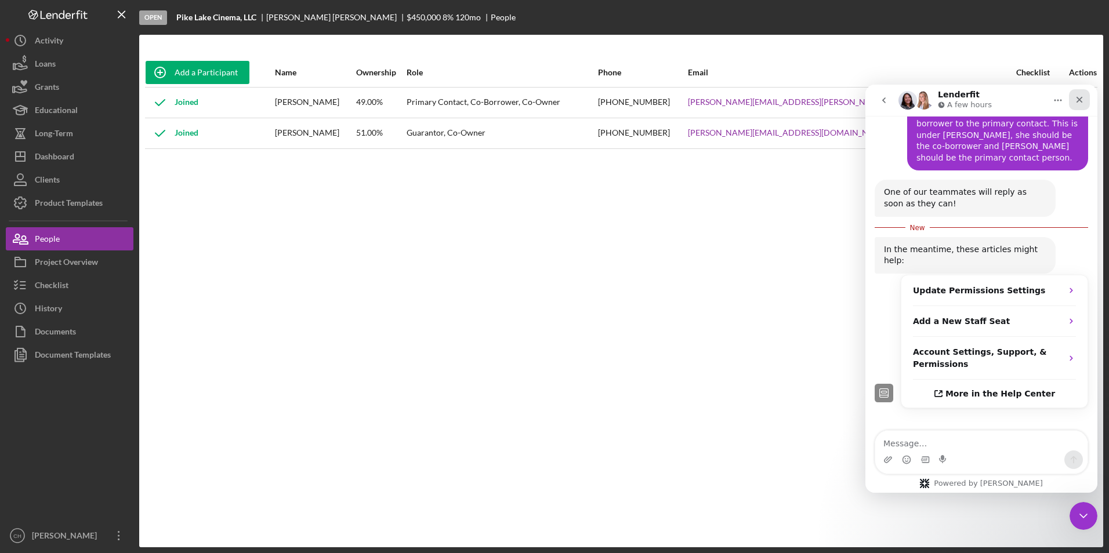
click at [1079, 96] on icon "Close" at bounding box center [1079, 99] width 9 height 9
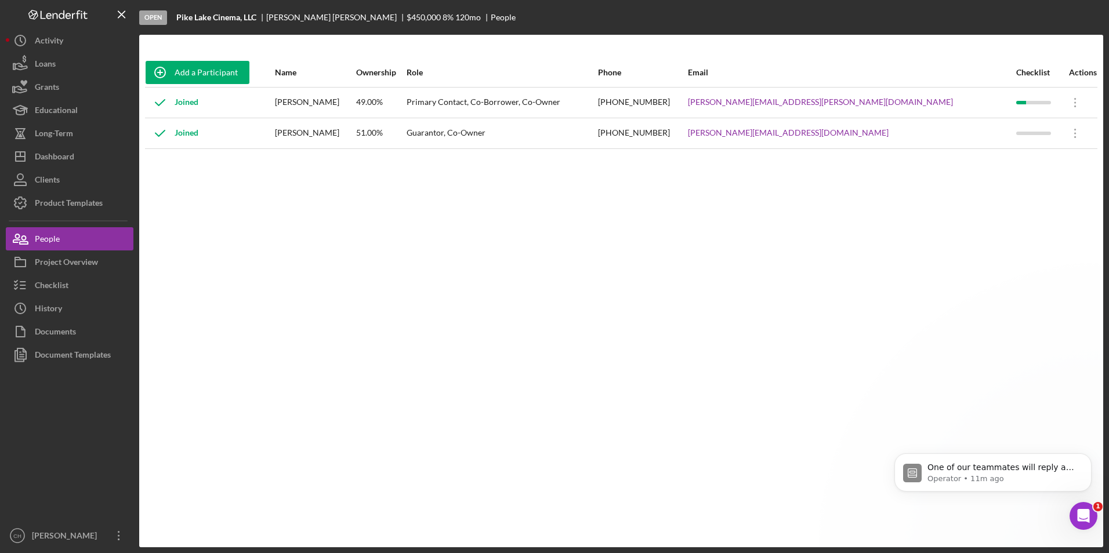
scroll to position [0, 0]
